Goal: Information Seeking & Learning: Check status

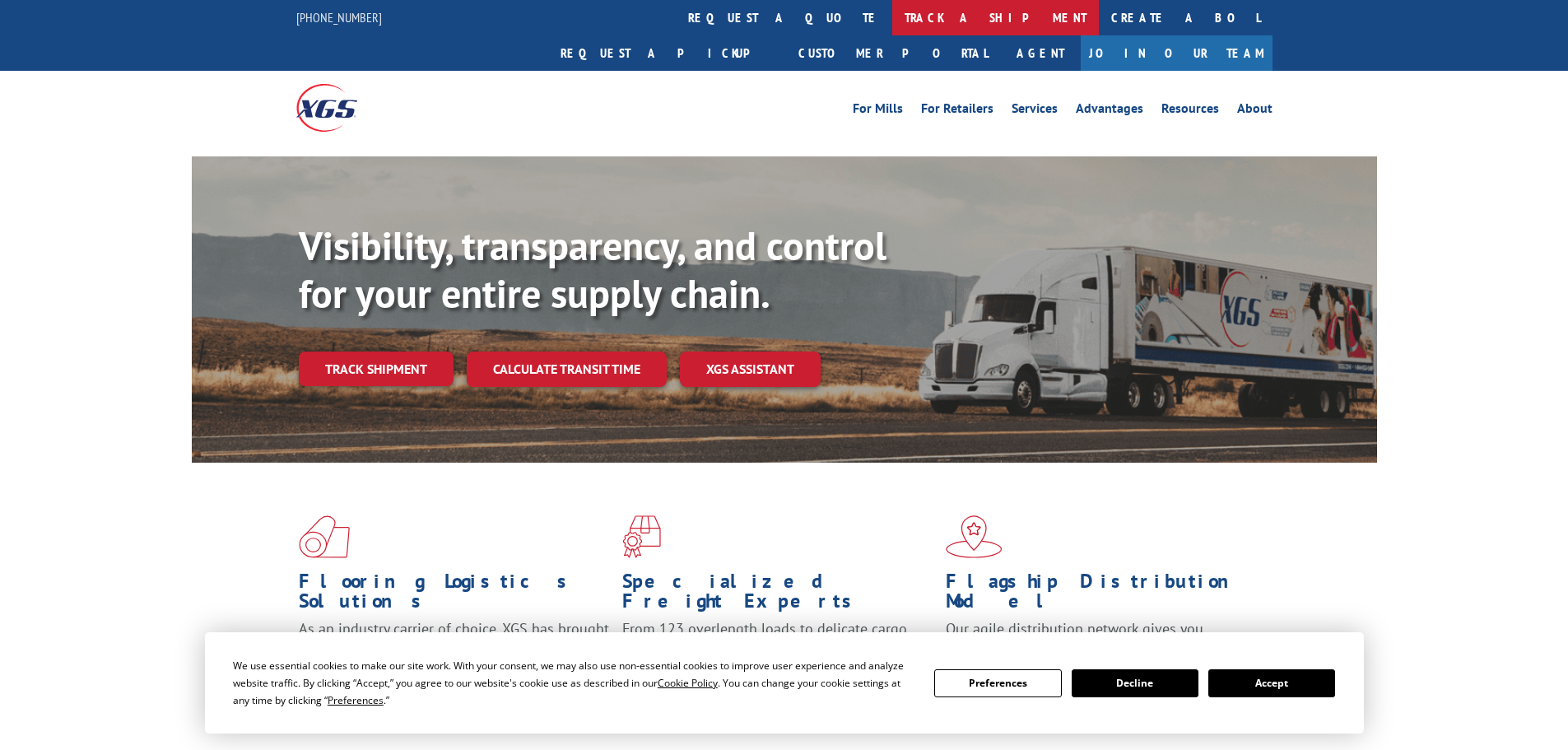
click at [892, 15] on link "track a shipment" at bounding box center [995, 18] width 207 height 36
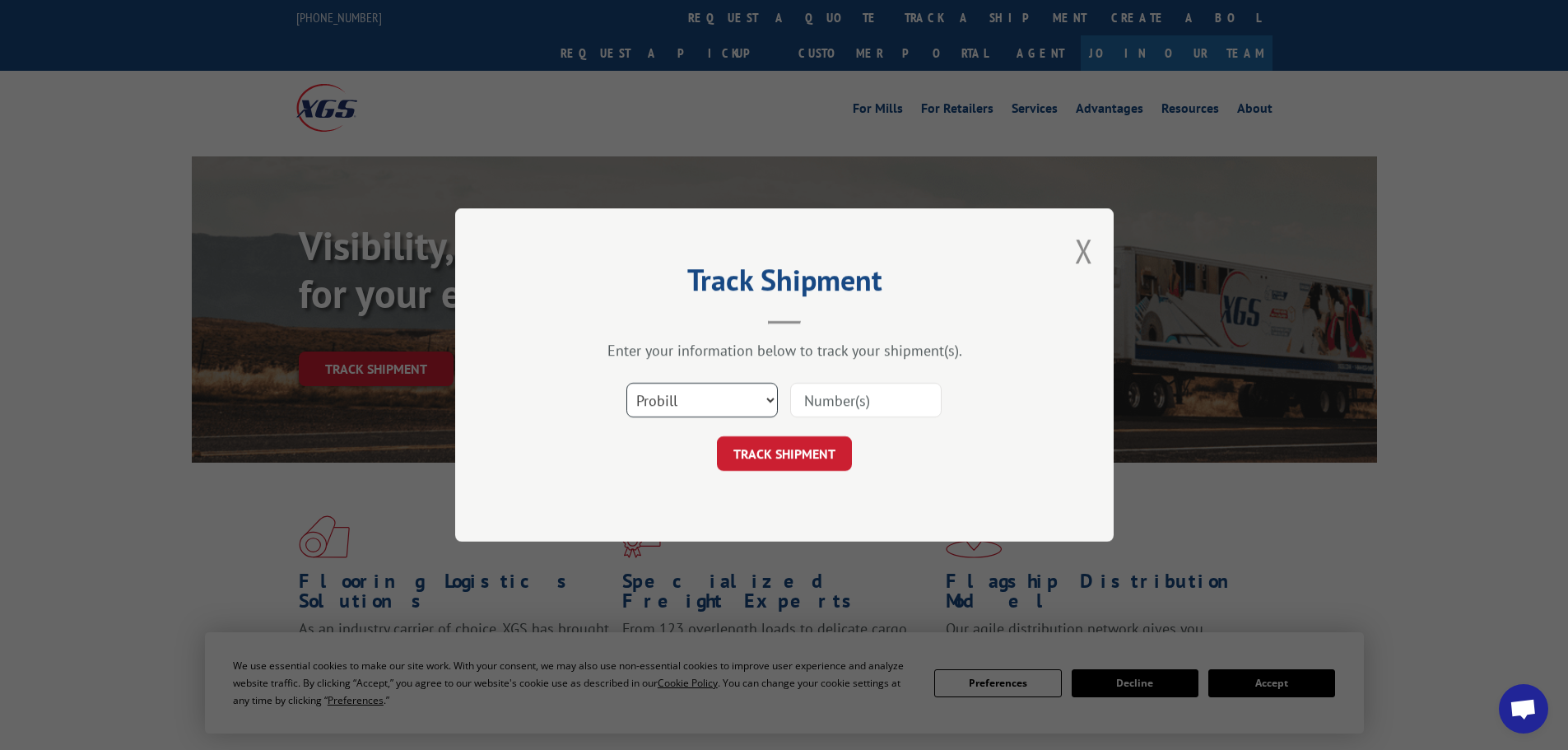
click at [667, 392] on select "Select category... Probill BOL PO" at bounding box center [702, 400] width 152 height 35
select select "bol"
click at [626, 383] on select "Select category... Probill BOL PO" at bounding box center [702, 400] width 152 height 35
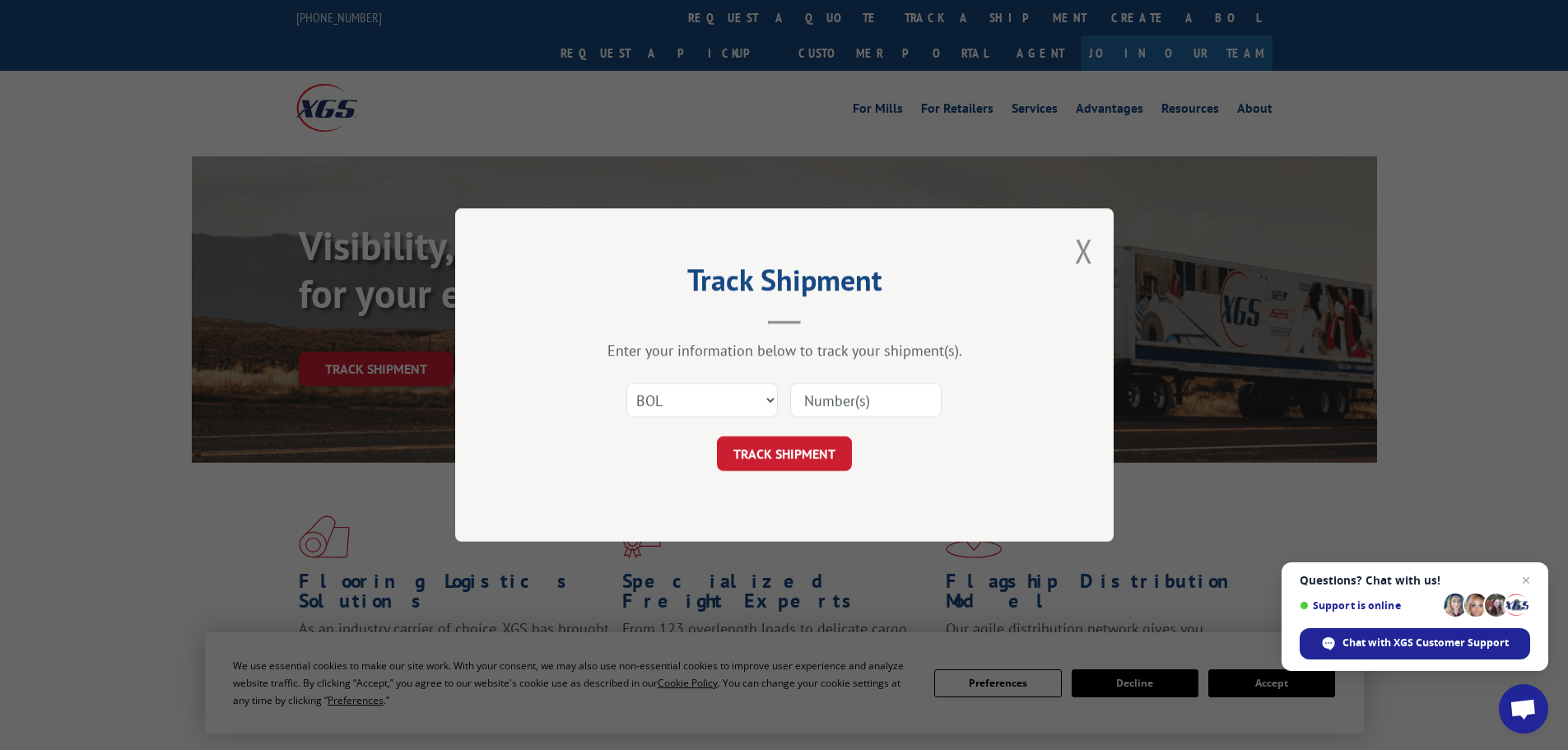
click at [850, 398] on input at bounding box center [866, 400] width 152 height 35
paste input "5179970"
type input "5179970"
click at [788, 454] on button "TRACK SHIPMENT" at bounding box center [784, 453] width 135 height 35
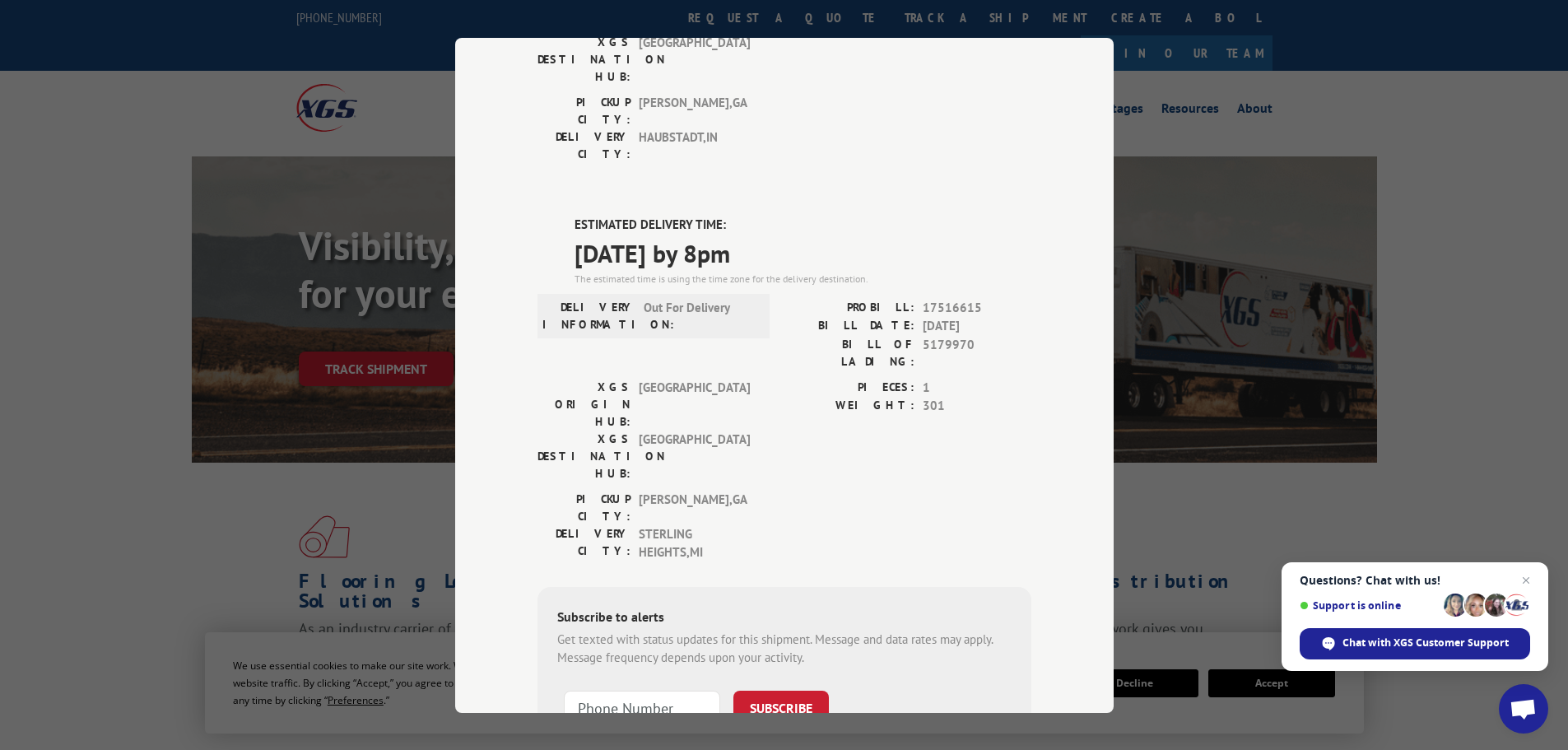
scroll to position [330, 0]
